Goal: Task Accomplishment & Management: Use online tool/utility

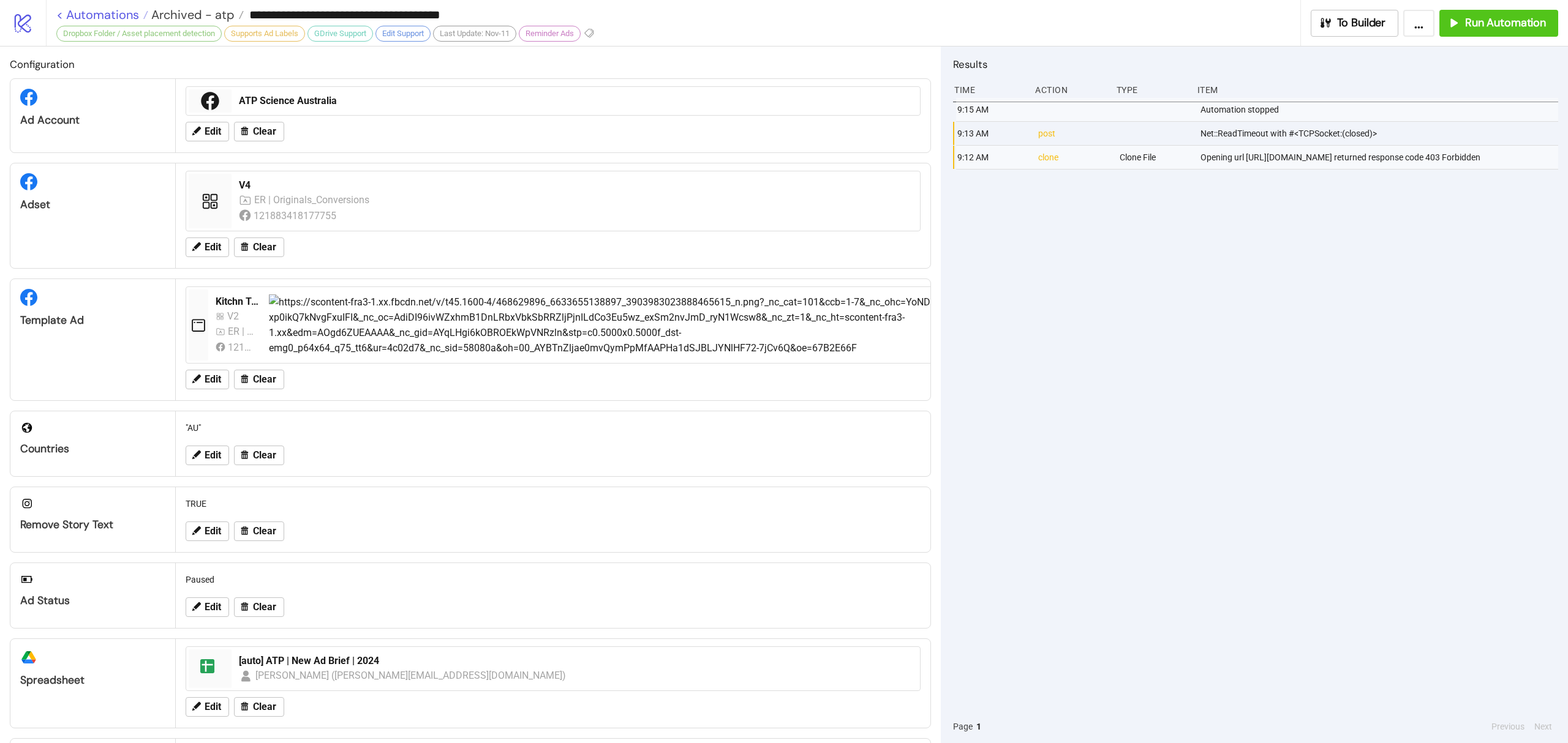
click at [86, 9] on link "< Automations" at bounding box center [102, 15] width 92 height 13
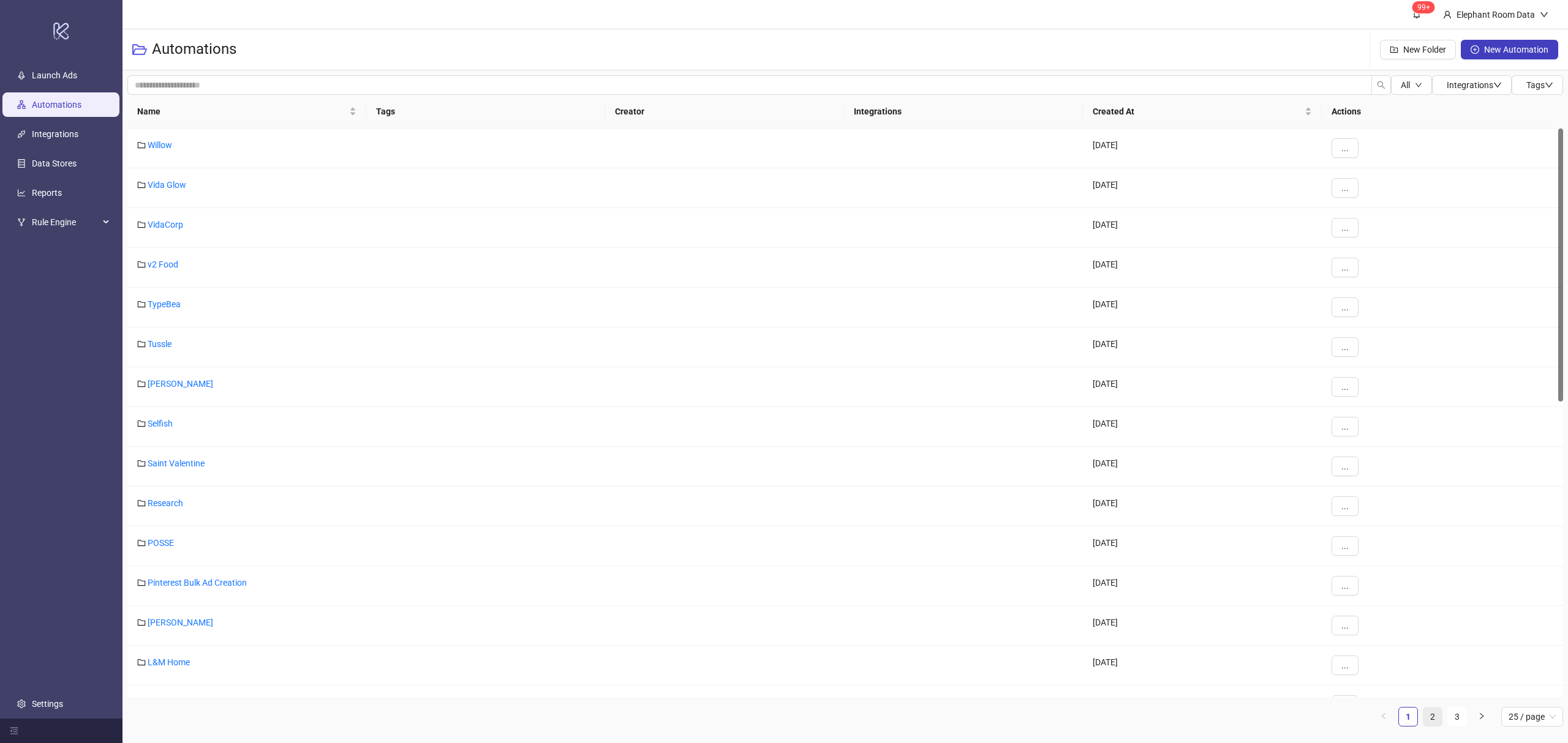
click at [1436, 721] on link "2" at bounding box center [1432, 716] width 18 height 18
click at [1402, 717] on link "1" at bounding box center [1407, 716] width 18 height 18
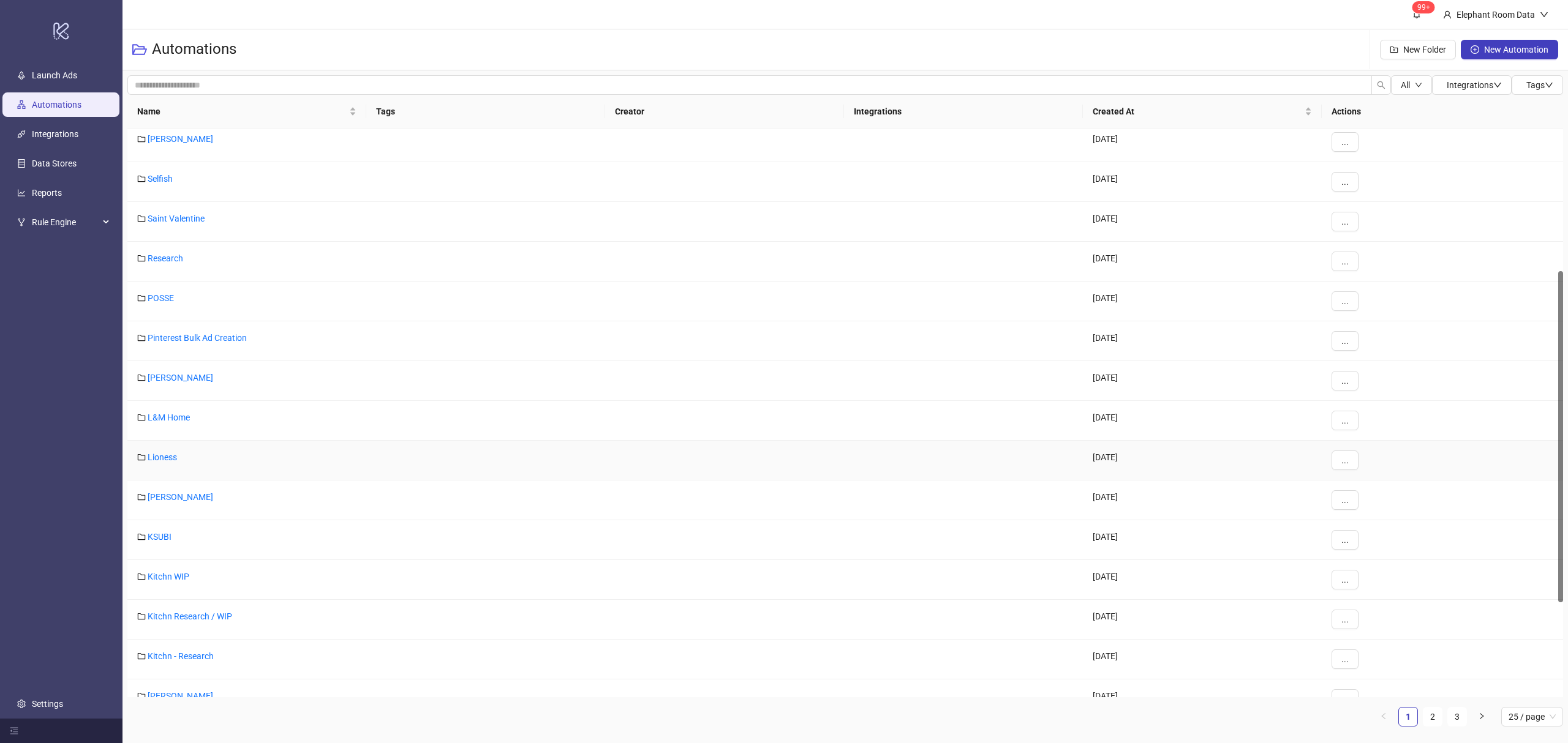
scroll to position [426, 0]
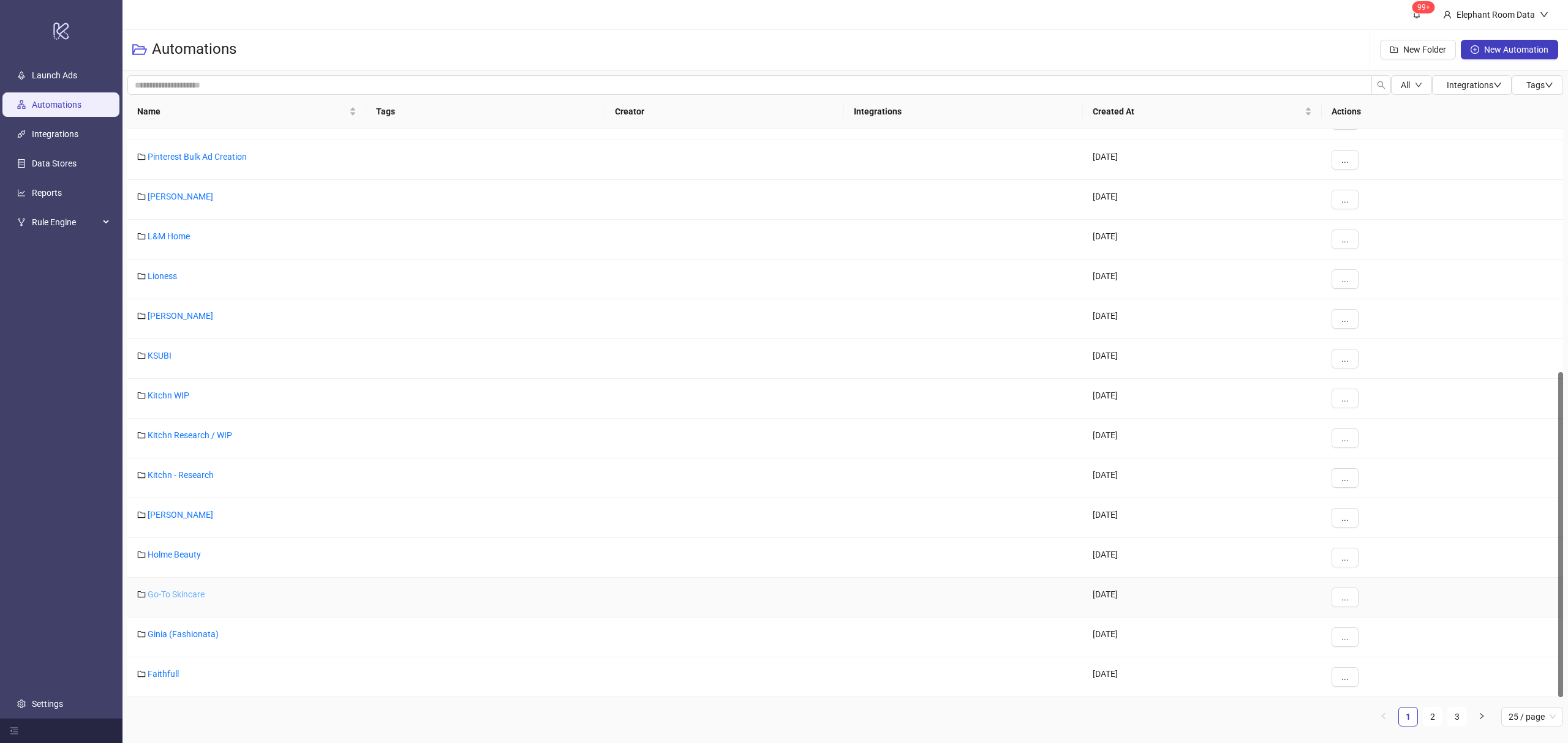
click at [168, 594] on link "Go-To Skincare" at bounding box center [176, 594] width 57 height 9
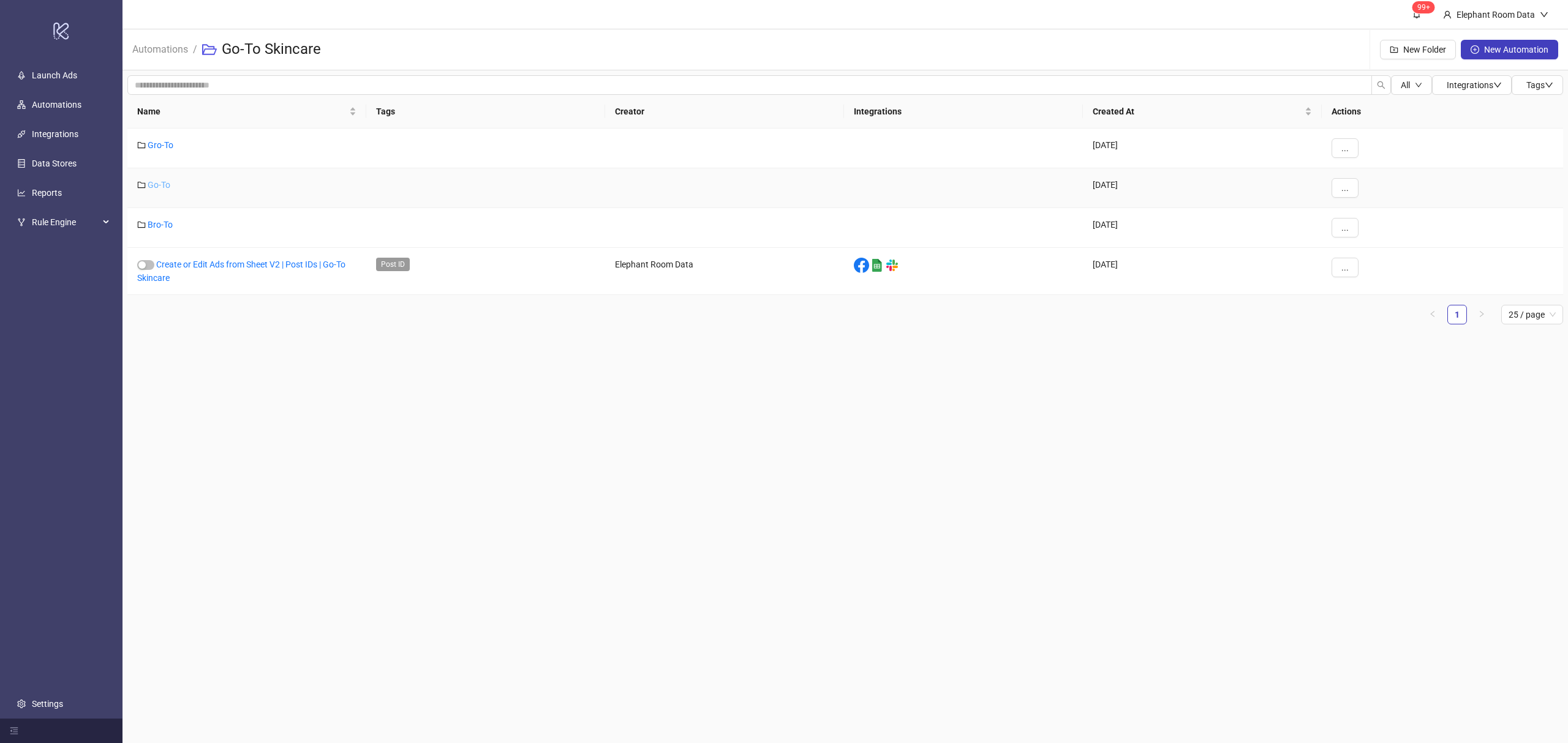
click at [155, 184] on link "Go-To" at bounding box center [158, 184] width 23 height 9
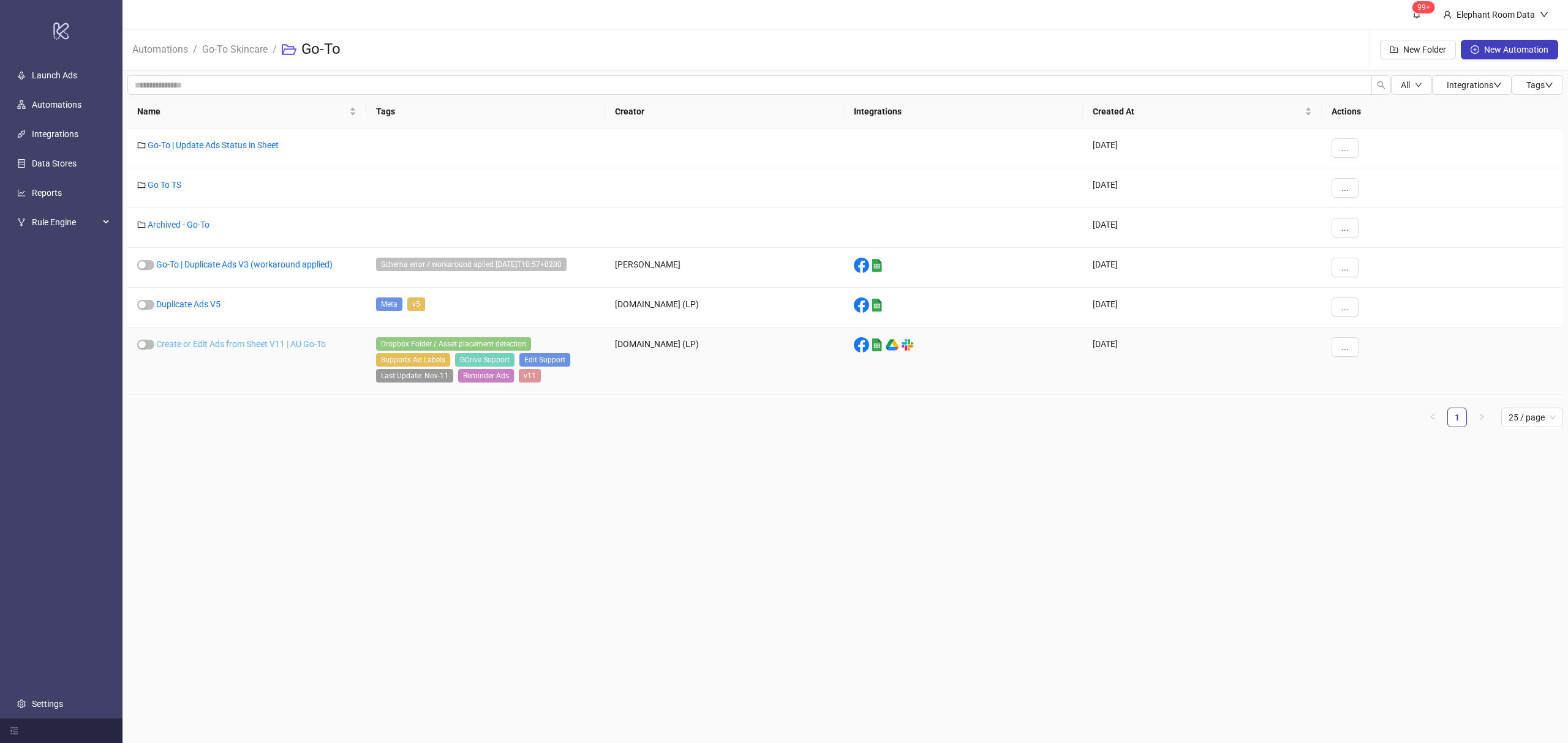
click at [252, 347] on link "Create or Edit Ads from Sheet V11 | AU Go-To" at bounding box center [240, 344] width 169 height 9
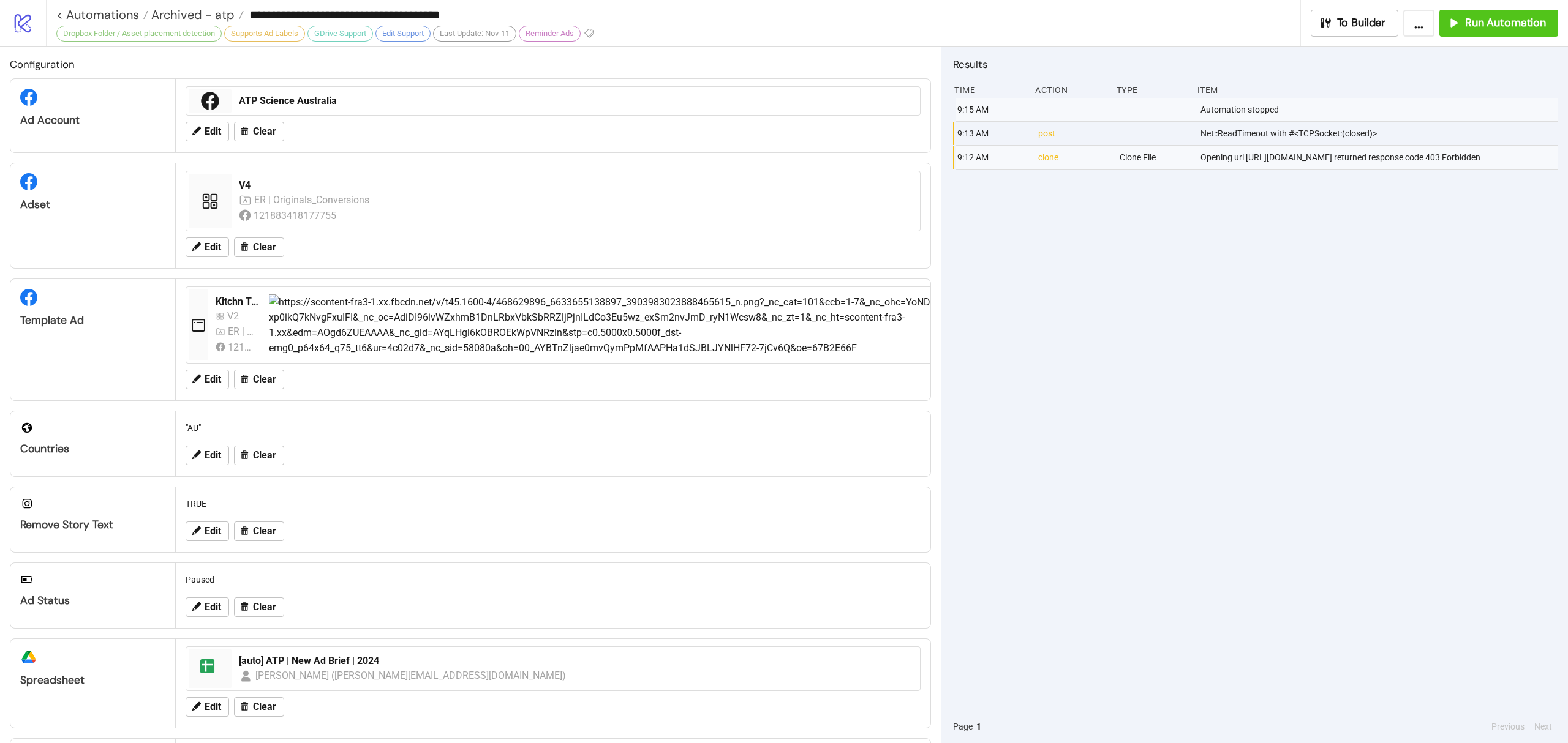
type input "**********"
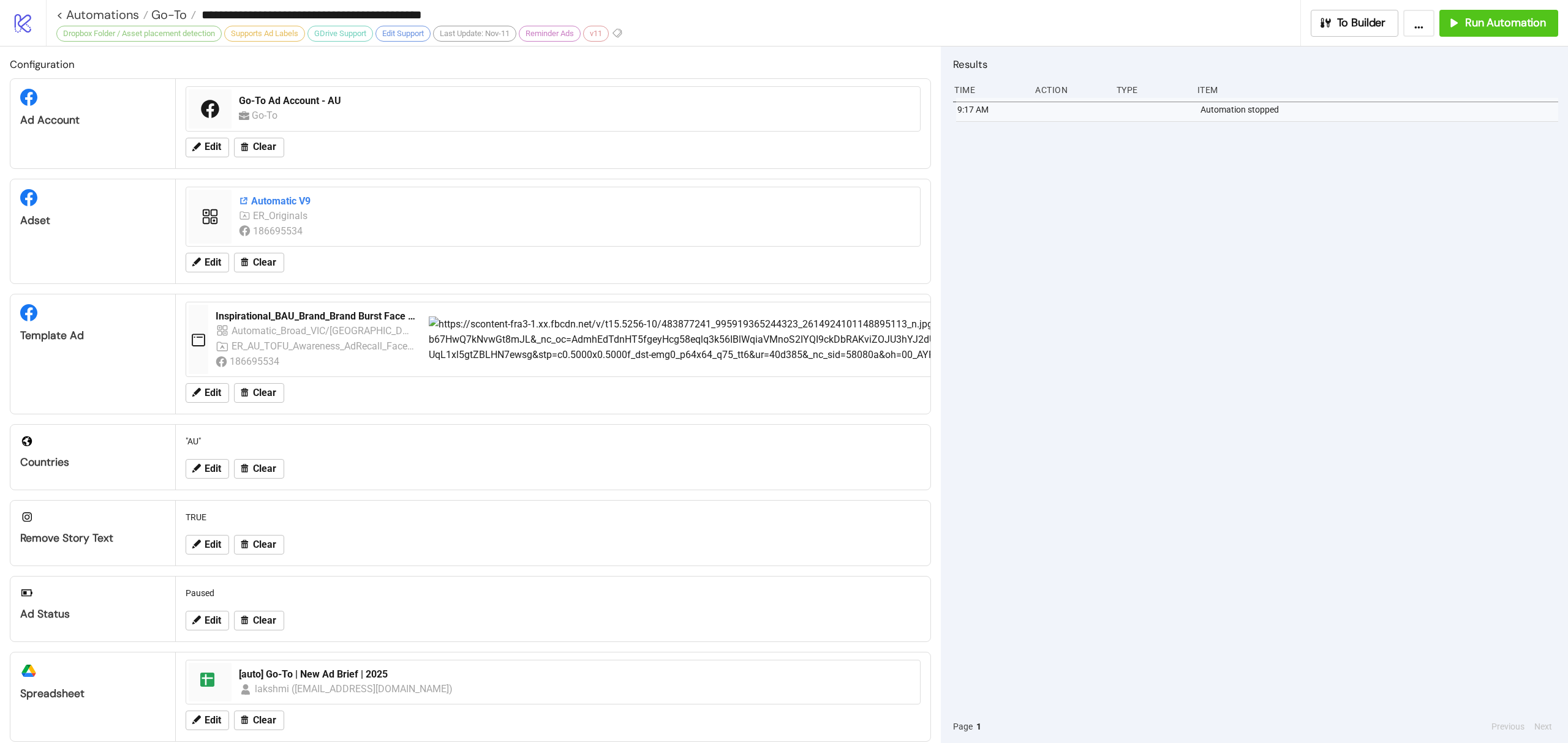
click at [263, 202] on div "Automatic V9" at bounding box center [575, 201] width 674 height 13
click at [1521, 24] on span "Run Automation" at bounding box center [1505, 23] width 81 height 14
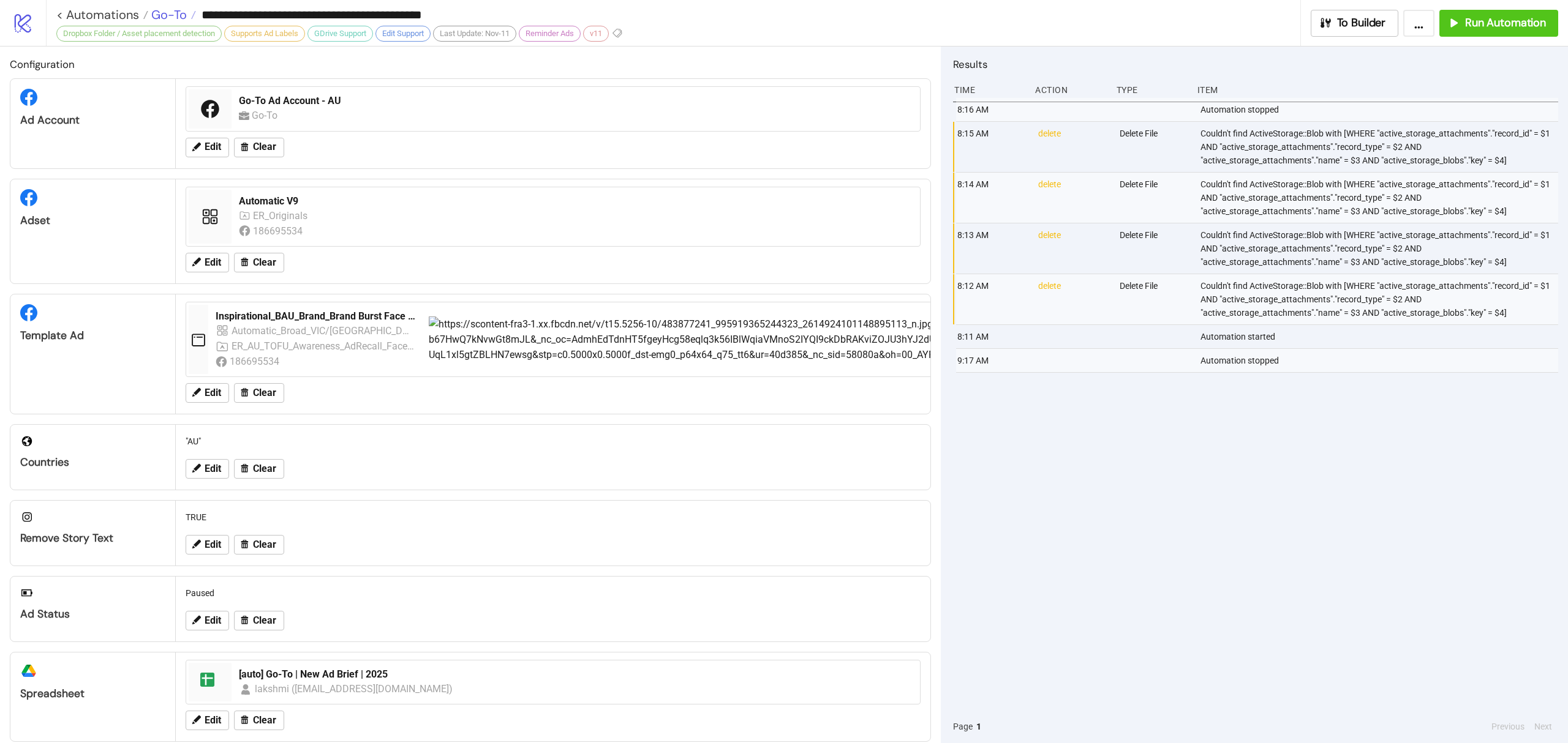
click at [174, 13] on span "Go-To" at bounding box center [167, 15] width 39 height 16
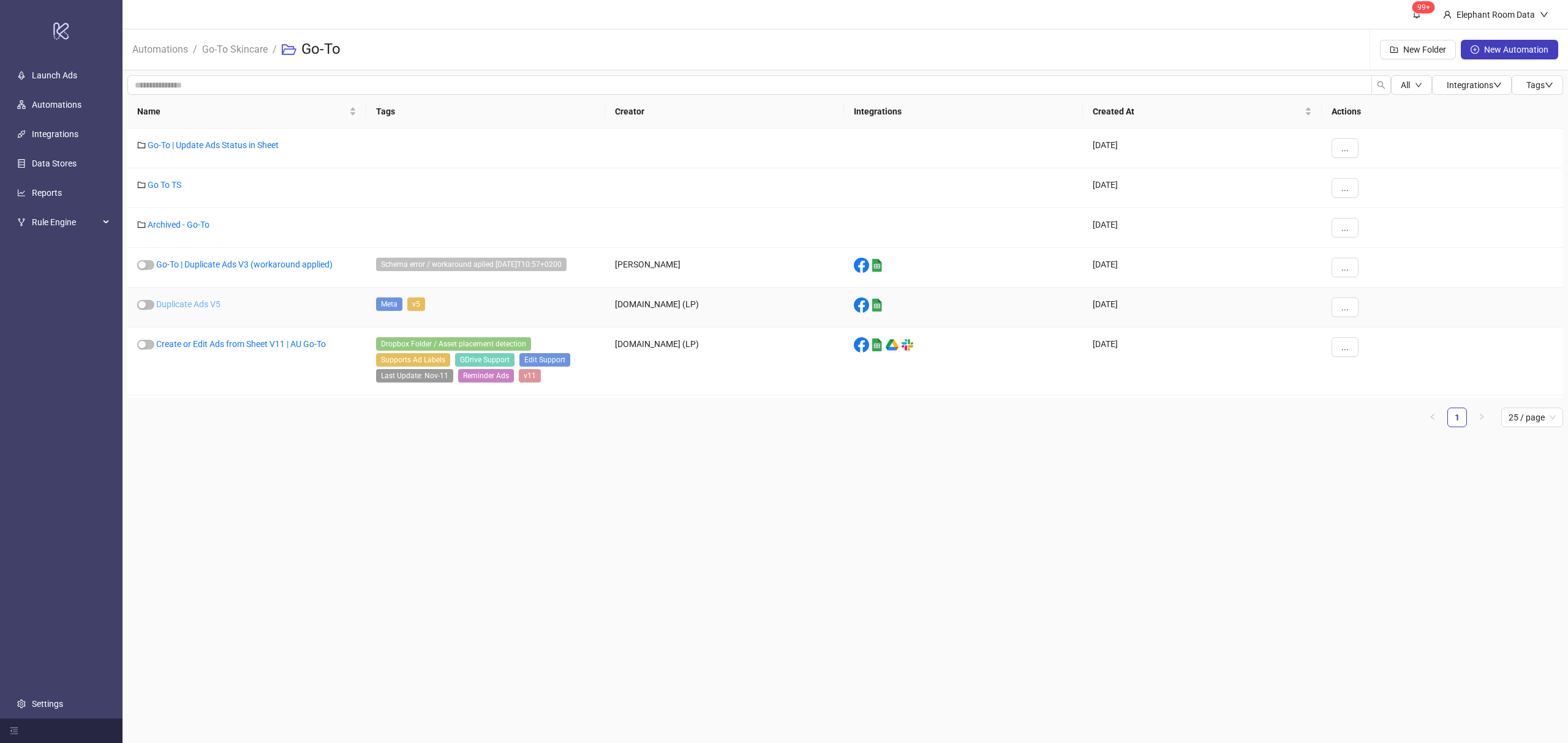
click at [194, 303] on link "Duplicate Ads V5" at bounding box center [188, 304] width 65 height 9
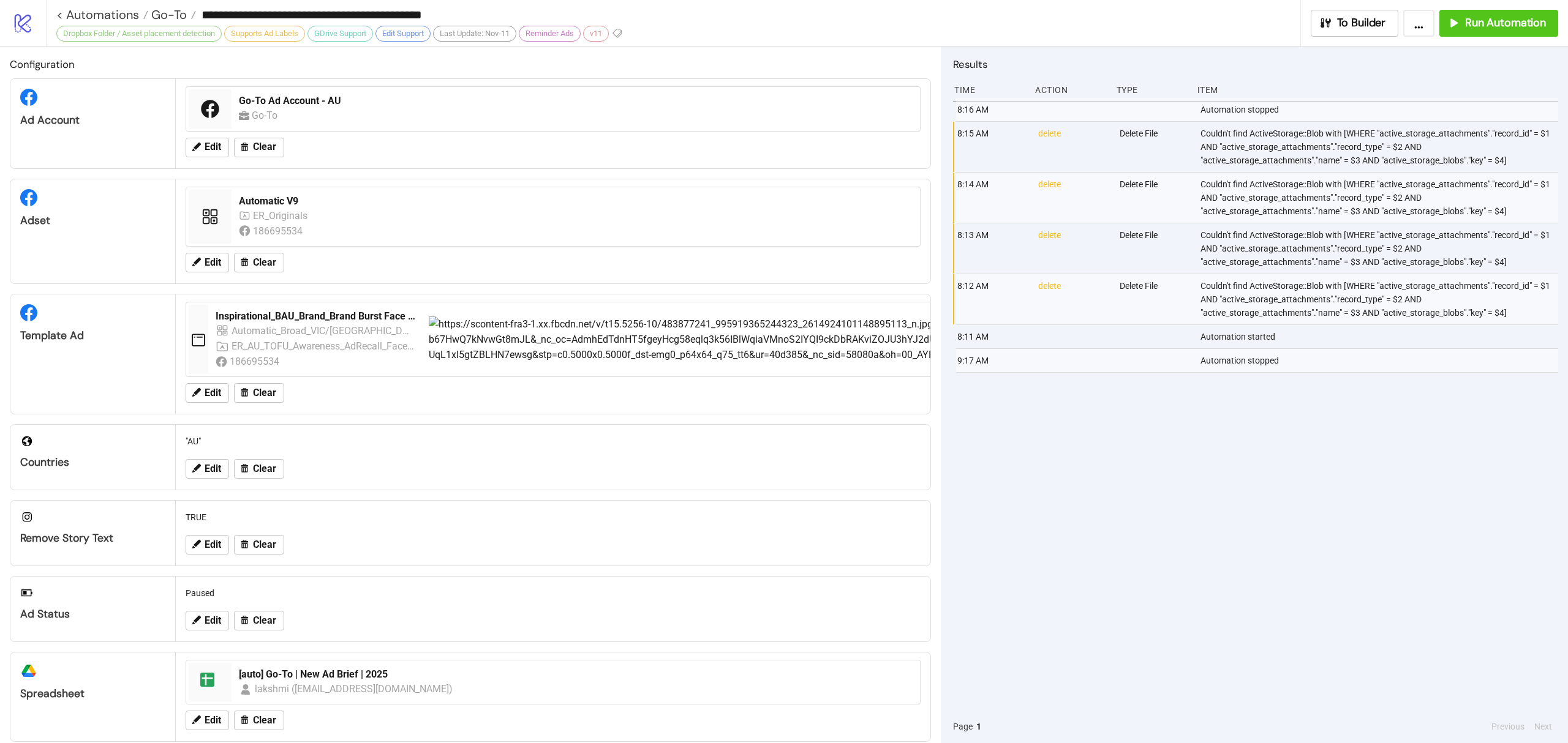
type input "**********"
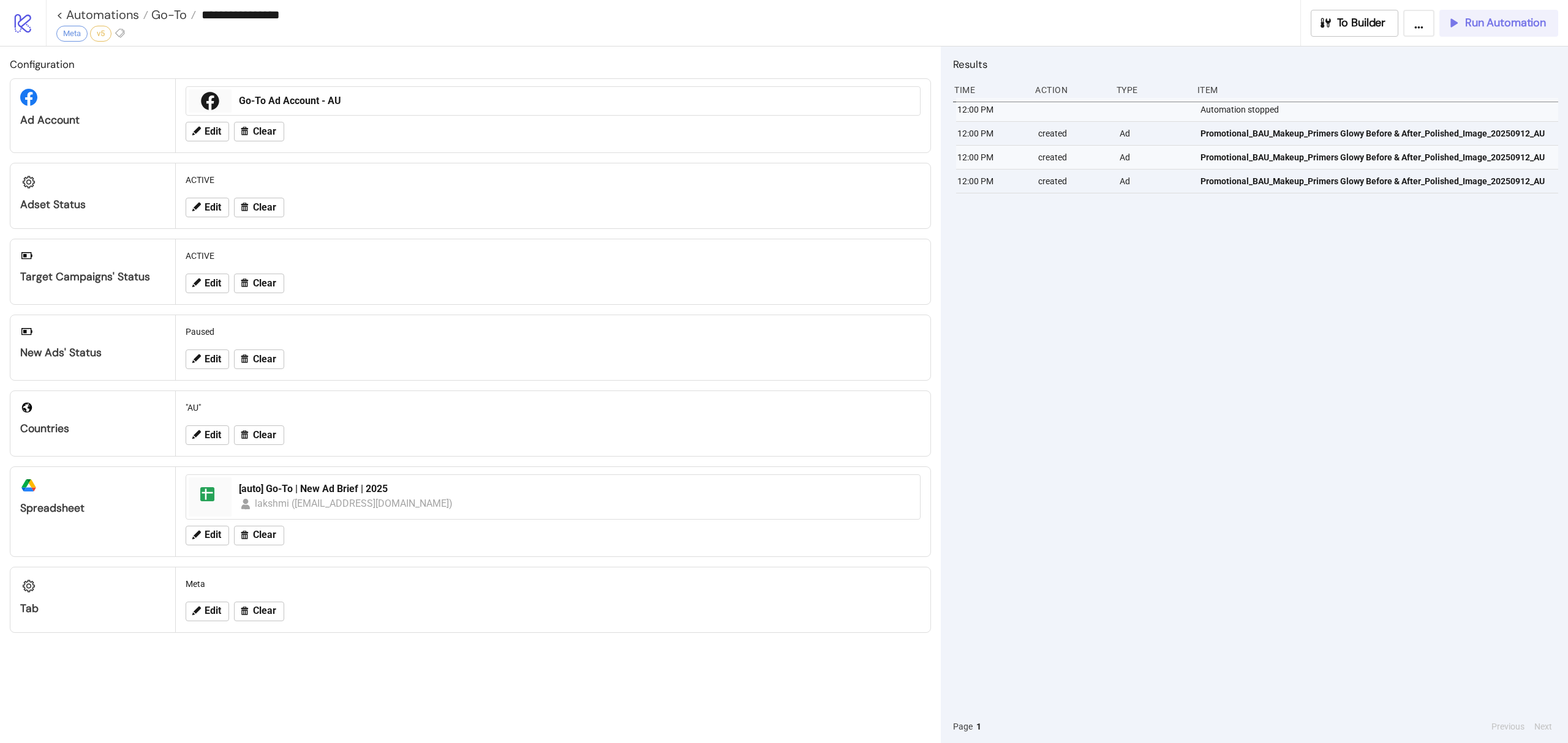
click at [1512, 28] on span "Run Automation" at bounding box center [1505, 23] width 81 height 14
